Goal: Obtain resource: Obtain resource

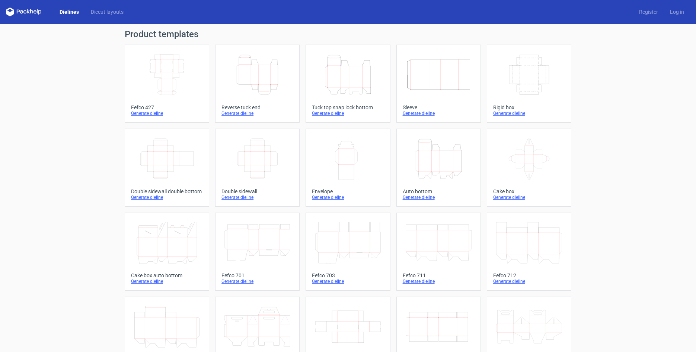
click at [276, 75] on icon "Height Depth Width" at bounding box center [257, 75] width 66 height 42
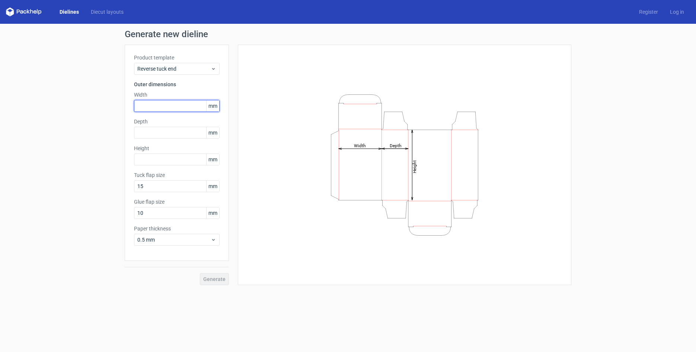
click at [154, 106] on input "text" at bounding box center [177, 106] width 86 height 12
type input "110"
click at [171, 135] on input "text" at bounding box center [177, 133] width 86 height 12
type input "45"
click at [172, 162] on input "text" at bounding box center [177, 160] width 86 height 12
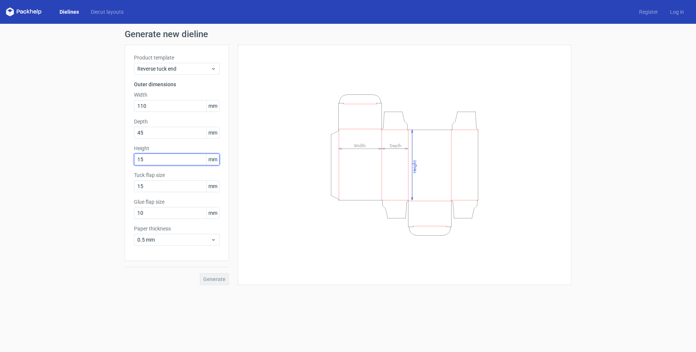
type input "150"
click at [153, 213] on input "10" at bounding box center [177, 213] width 86 height 12
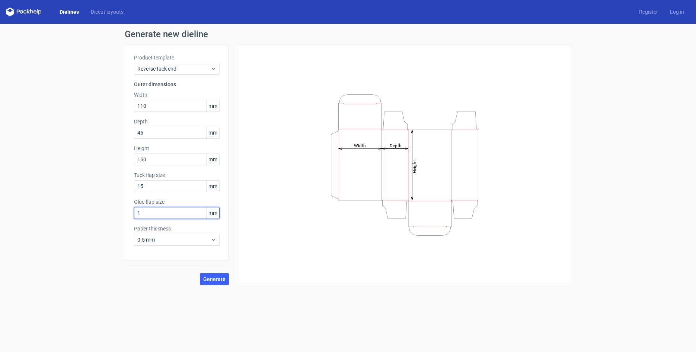
type input "12"
click at [150, 182] on input "15" at bounding box center [177, 187] width 86 height 12
click at [214, 276] on button "Generate" at bounding box center [214, 280] width 29 height 12
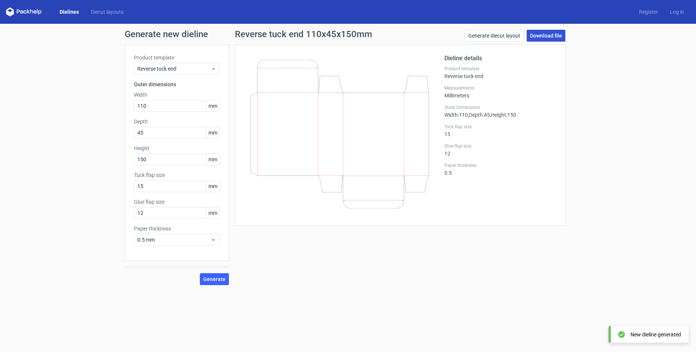
click at [544, 33] on link "Download file" at bounding box center [546, 36] width 39 height 12
click at [157, 106] on input "110" at bounding box center [177, 106] width 86 height 12
drag, startPoint x: 149, startPoint y: 105, endPoint x: 99, endPoint y: 99, distance: 51.0
click at [99, 99] on div "Generate new dieline Product template Reverse tuck end Outer dimensions Width 1…" at bounding box center [348, 158] width 696 height 268
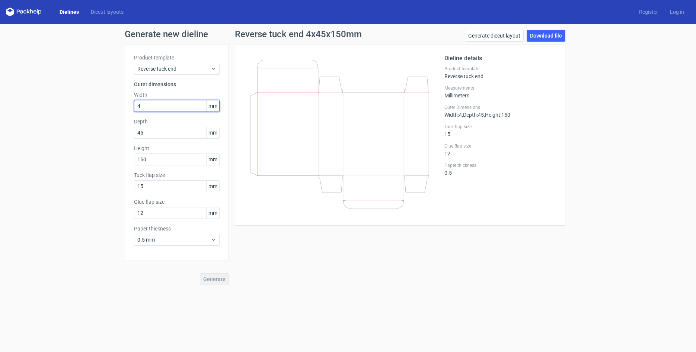
type input "45"
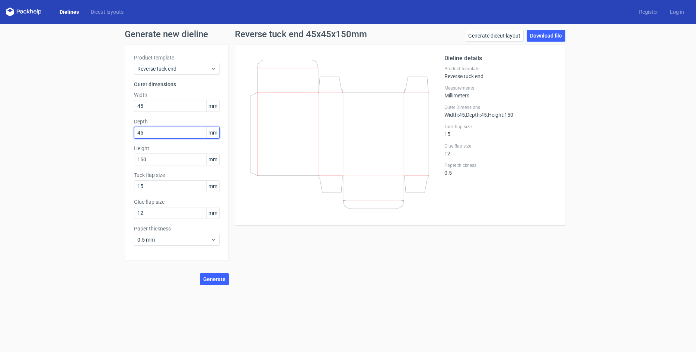
drag, startPoint x: 166, startPoint y: 137, endPoint x: 87, endPoint y: 128, distance: 79.0
click at [87, 128] on div "Generate new dieline Product template Reverse tuck end Outer dimensions Width 4…" at bounding box center [348, 158] width 696 height 268
type input "110"
drag, startPoint x: 153, startPoint y: 159, endPoint x: 157, endPoint y: 160, distance: 4.6
click at [152, 159] on input "150" at bounding box center [177, 160] width 86 height 12
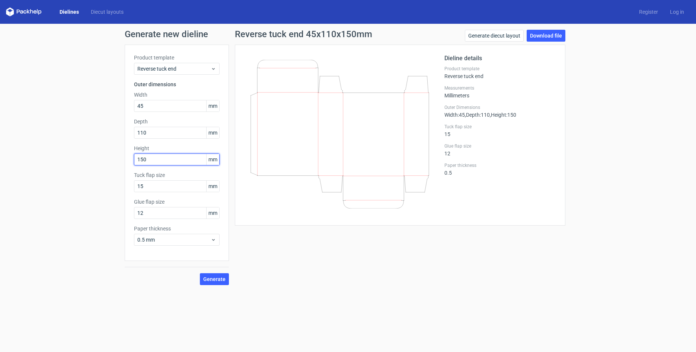
drag, startPoint x: 151, startPoint y: 160, endPoint x: 44, endPoint y: 154, distance: 107.0
click at [44, 154] on div "Generate new dieline Product template Reverse tuck end Outer dimensions Width 4…" at bounding box center [348, 158] width 696 height 268
type input "150"
click at [223, 280] on span "Generate" at bounding box center [214, 279] width 22 height 5
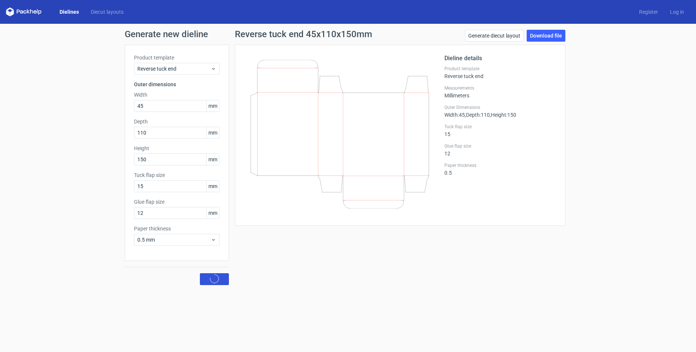
scroll to position [0, 0]
drag, startPoint x: 155, startPoint y: 109, endPoint x: 53, endPoint y: 96, distance: 102.7
click at [53, 96] on div "Generate new dieline Product template Reverse tuck end Outer dimensions Width 4…" at bounding box center [348, 158] width 696 height 268
type input "110"
drag, startPoint x: 158, startPoint y: 136, endPoint x: 37, endPoint y: 128, distance: 121.2
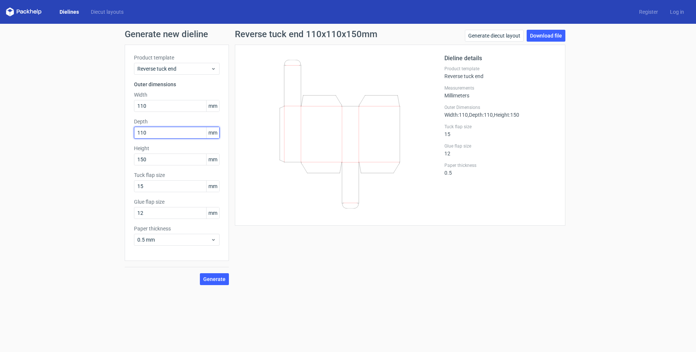
click at [37, 129] on div "Generate new dieline Product template Reverse tuck end Outer dimensions Width 1…" at bounding box center [348, 158] width 696 height 268
type input "45"
click at [219, 278] on span "Generate" at bounding box center [214, 279] width 22 height 5
click at [560, 36] on link "Download file" at bounding box center [546, 36] width 39 height 12
